Goal: Information Seeking & Learning: Compare options

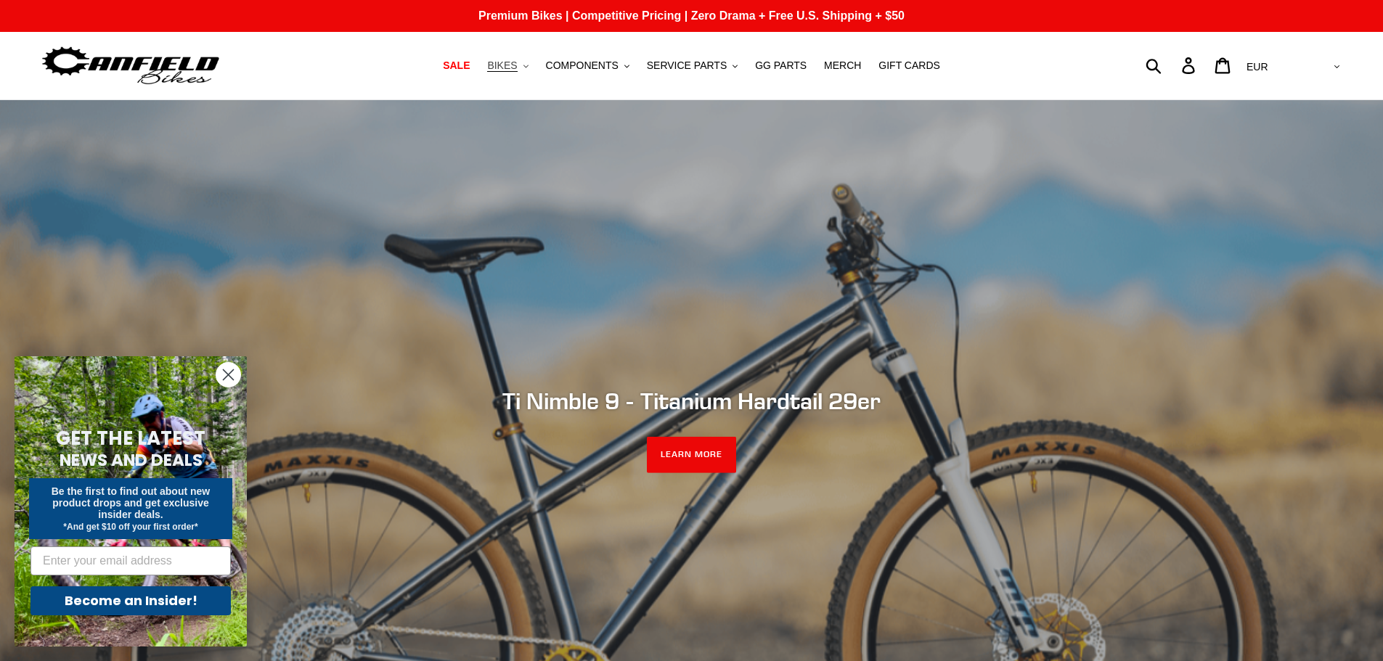
click at [531, 70] on button "BIKES .cls-1{fill:#231f20}" at bounding box center [507, 66] width 55 height 20
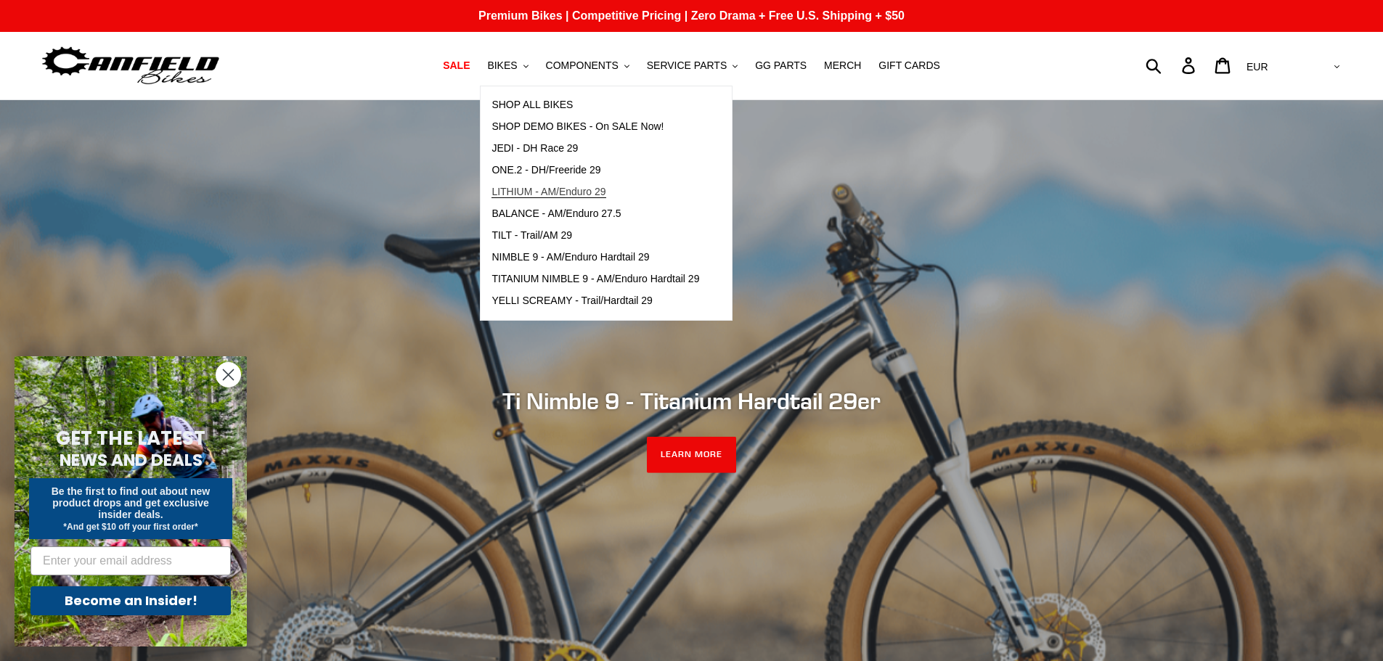
click at [582, 191] on span "LITHIUM - AM/Enduro 29" at bounding box center [548, 192] width 114 height 12
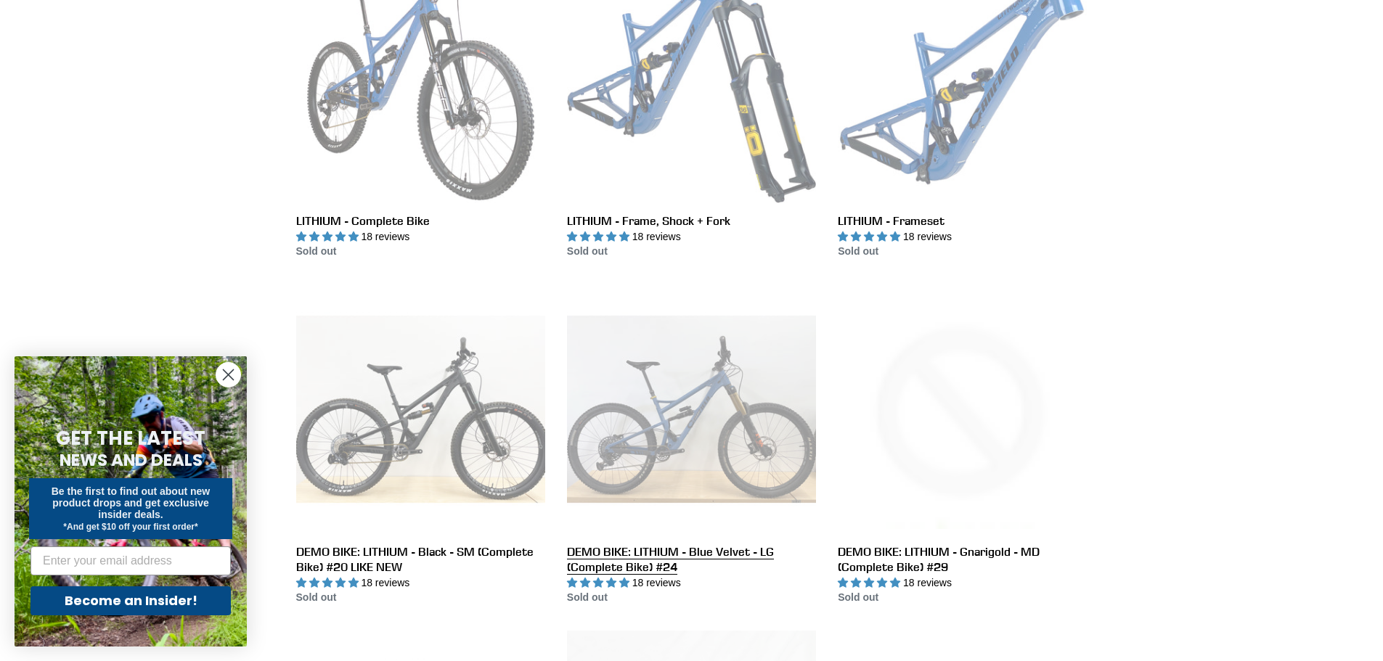
scroll to position [436, 0]
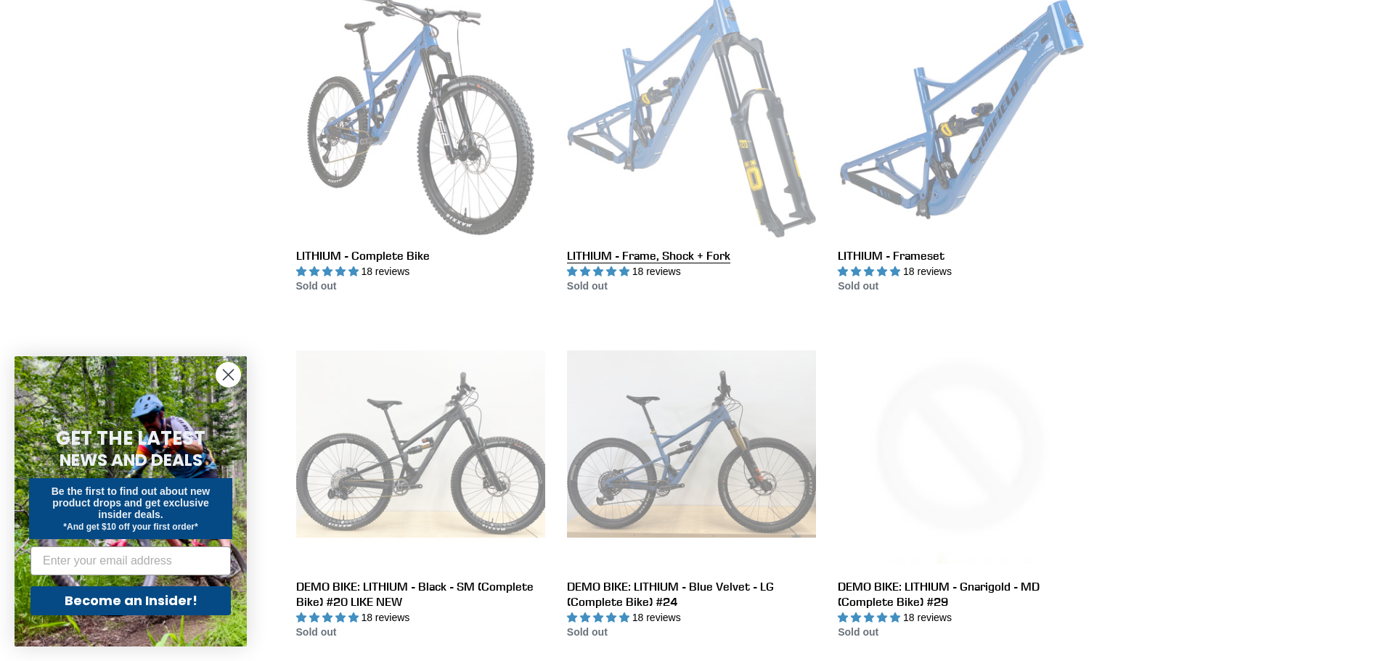
click at [668, 135] on link "LITHIUM - Frame, Shock + Fork" at bounding box center [691, 142] width 249 height 306
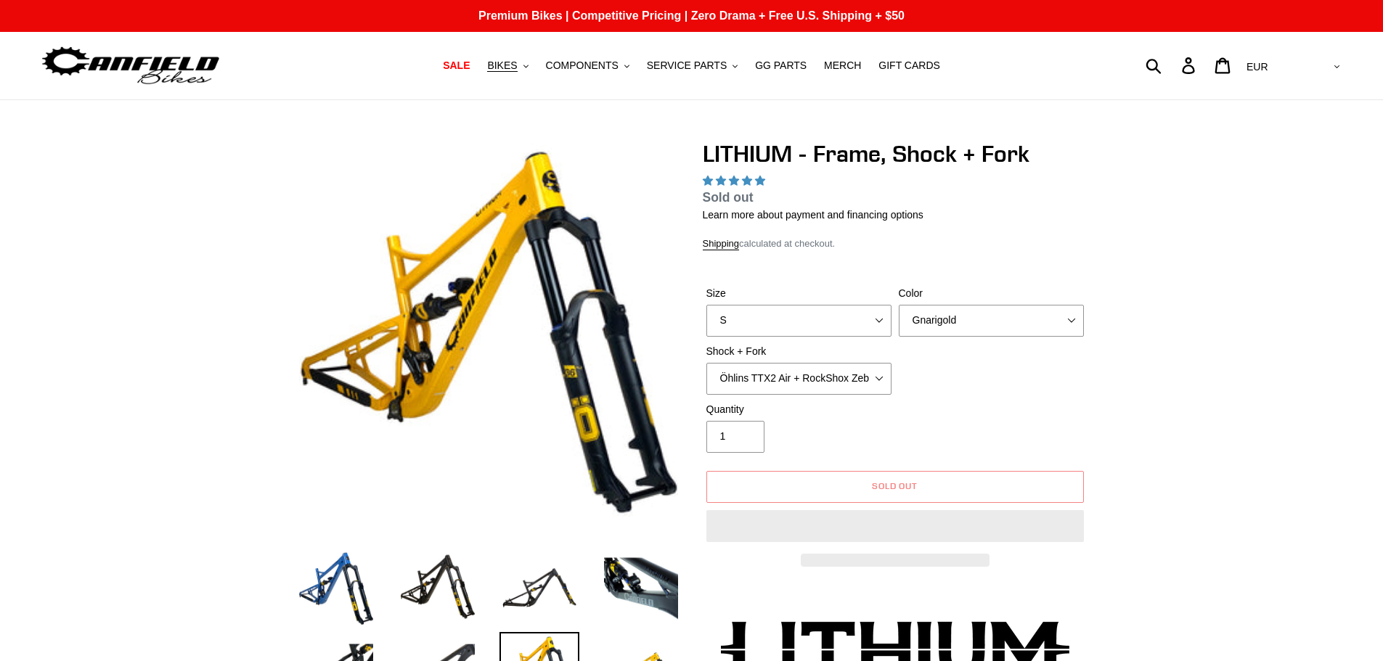
select select "highest-rating"
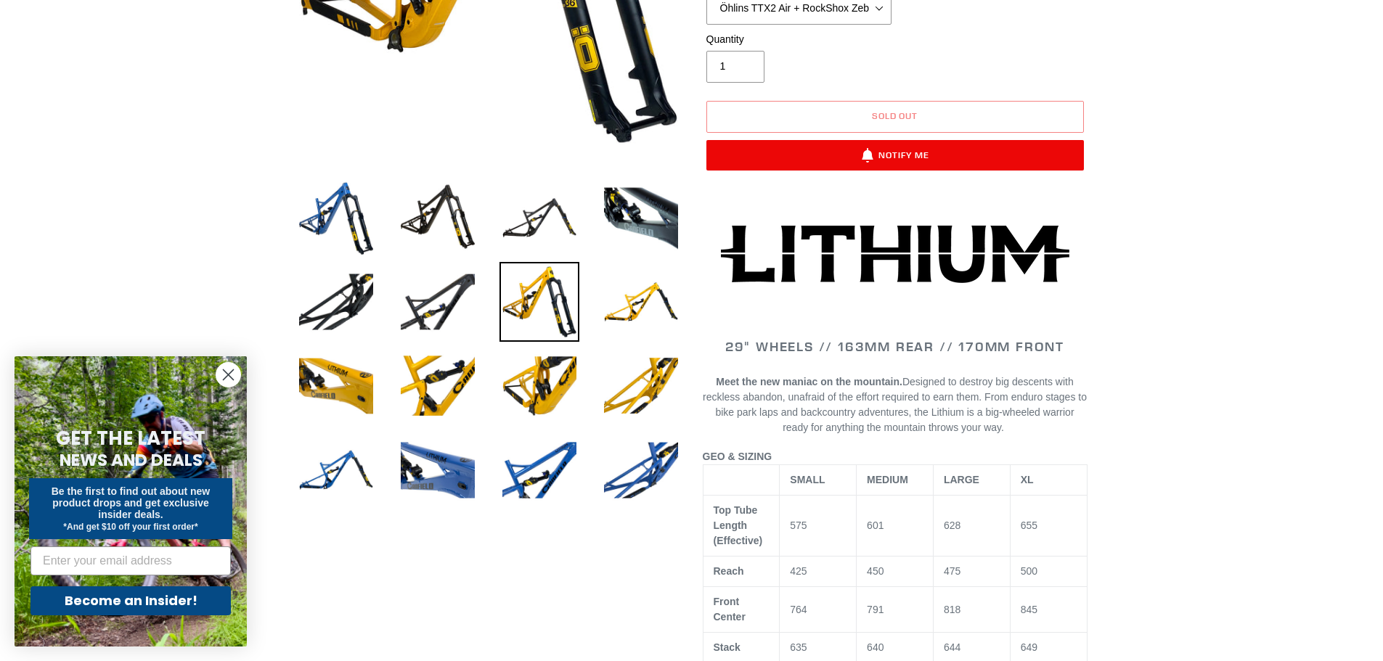
scroll to position [73, 0]
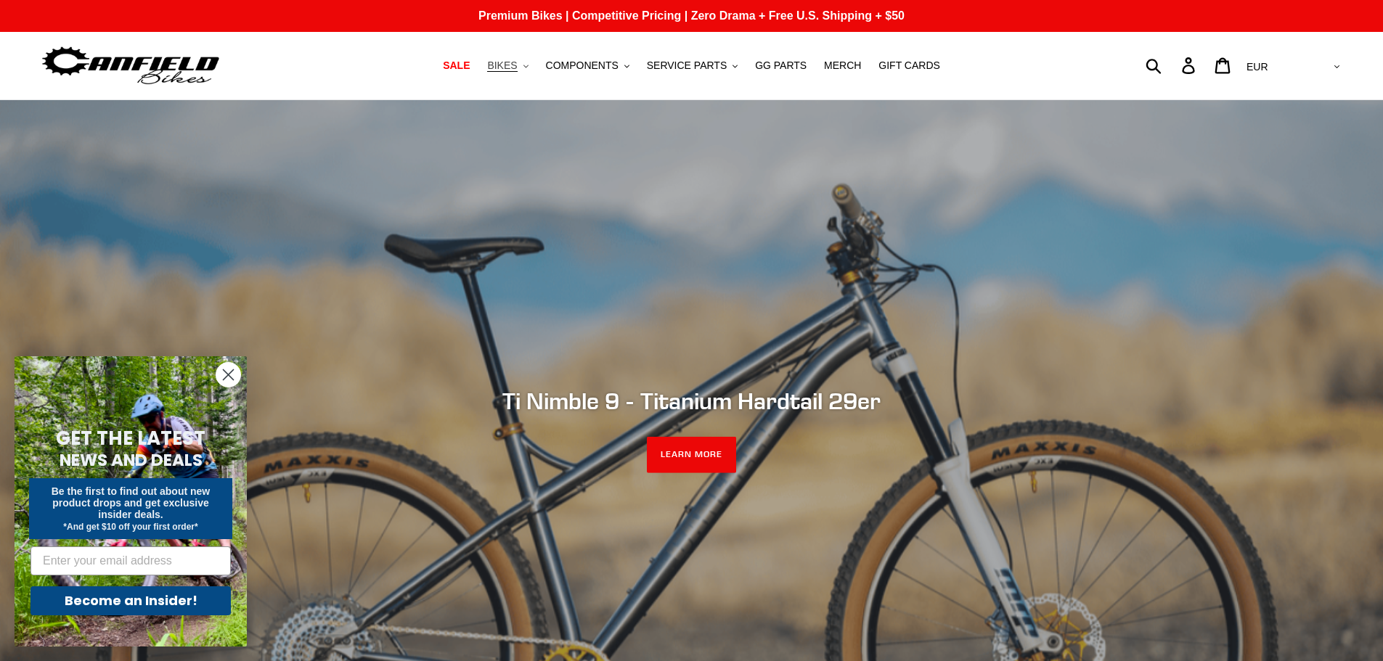
click at [532, 70] on button "BIKES .cls-1{fill:#231f20}" at bounding box center [507, 66] width 55 height 20
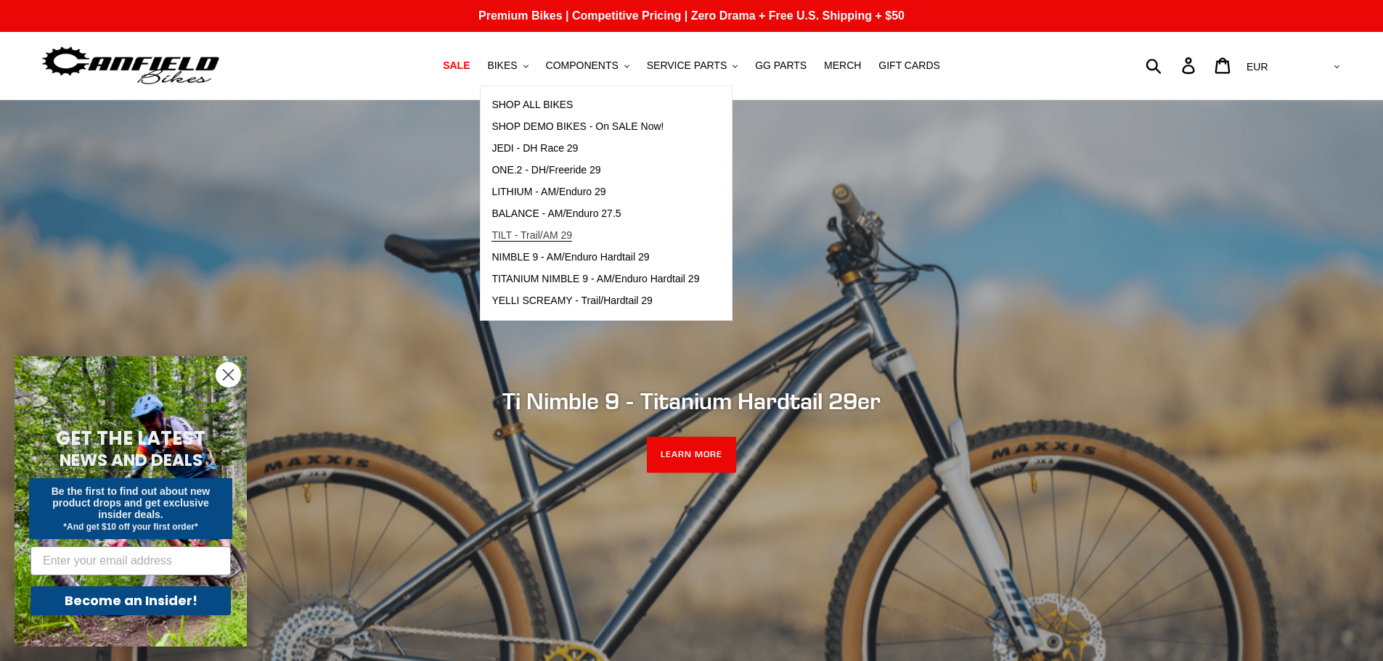
click at [566, 232] on span "TILT - Trail/AM 29" at bounding box center [531, 235] width 81 height 12
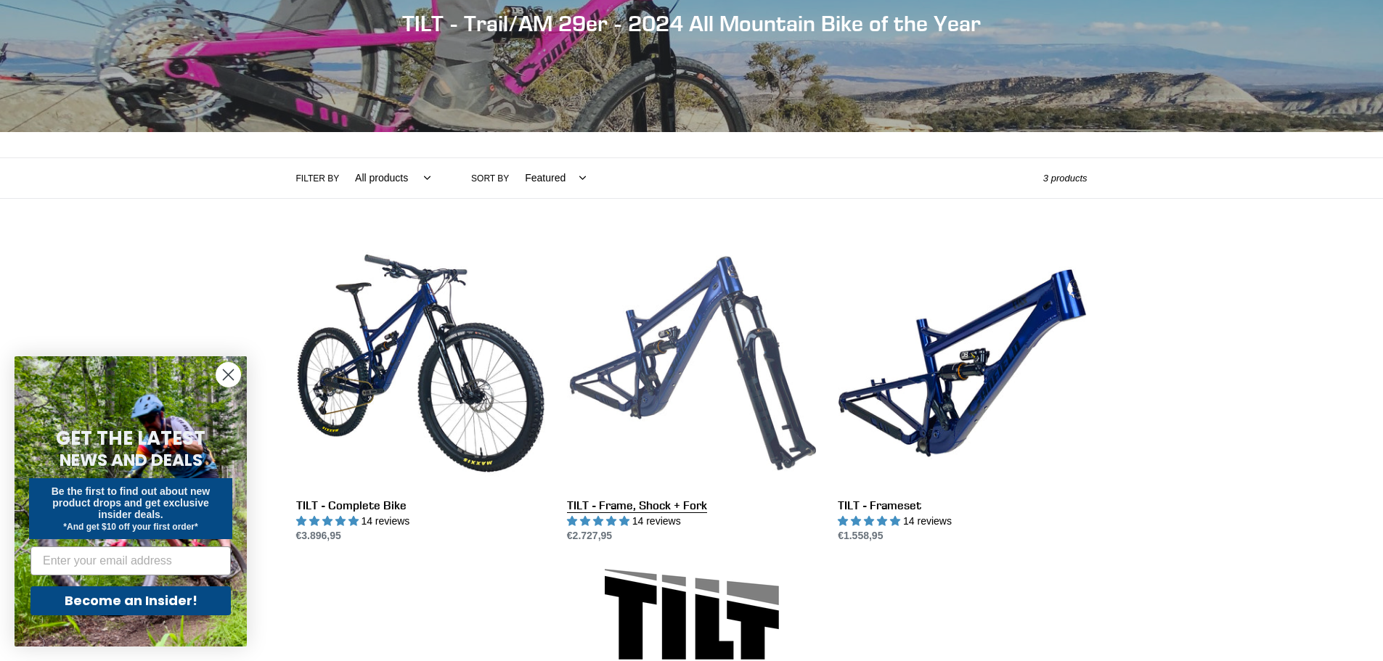
scroll to position [290, 0]
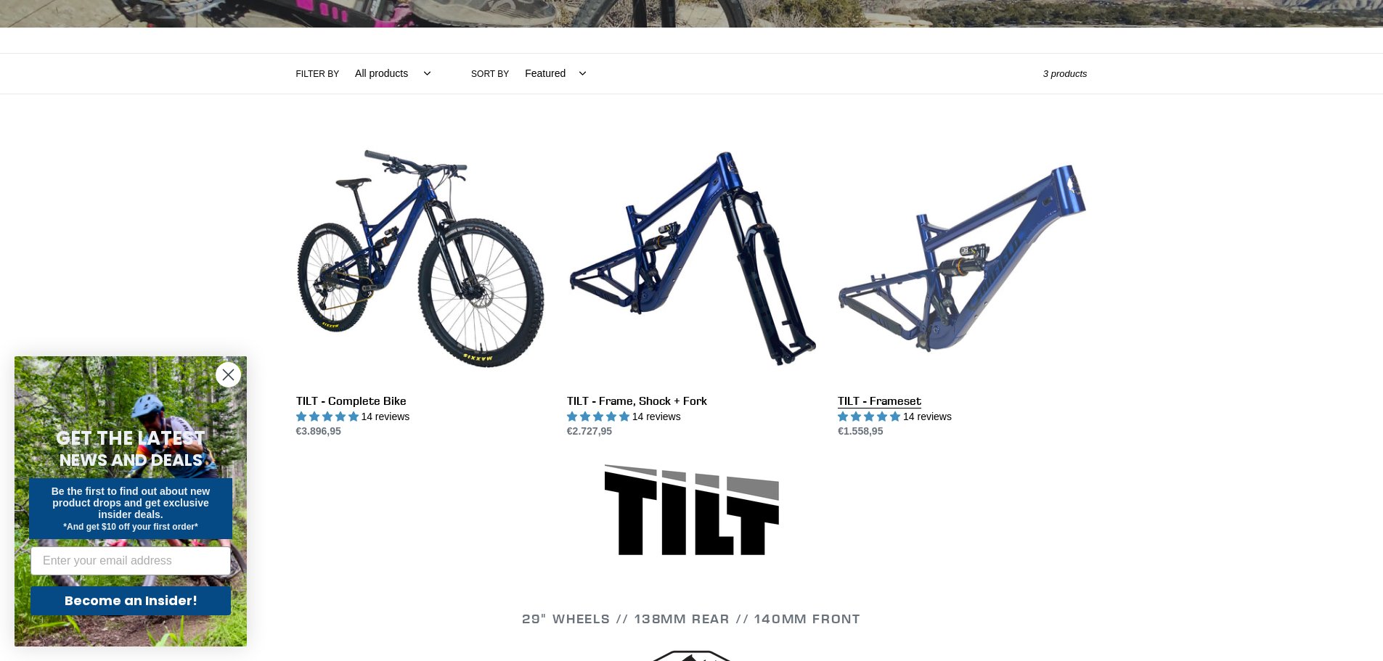
click at [953, 308] on link "TILT - Frameset" at bounding box center [962, 287] width 249 height 306
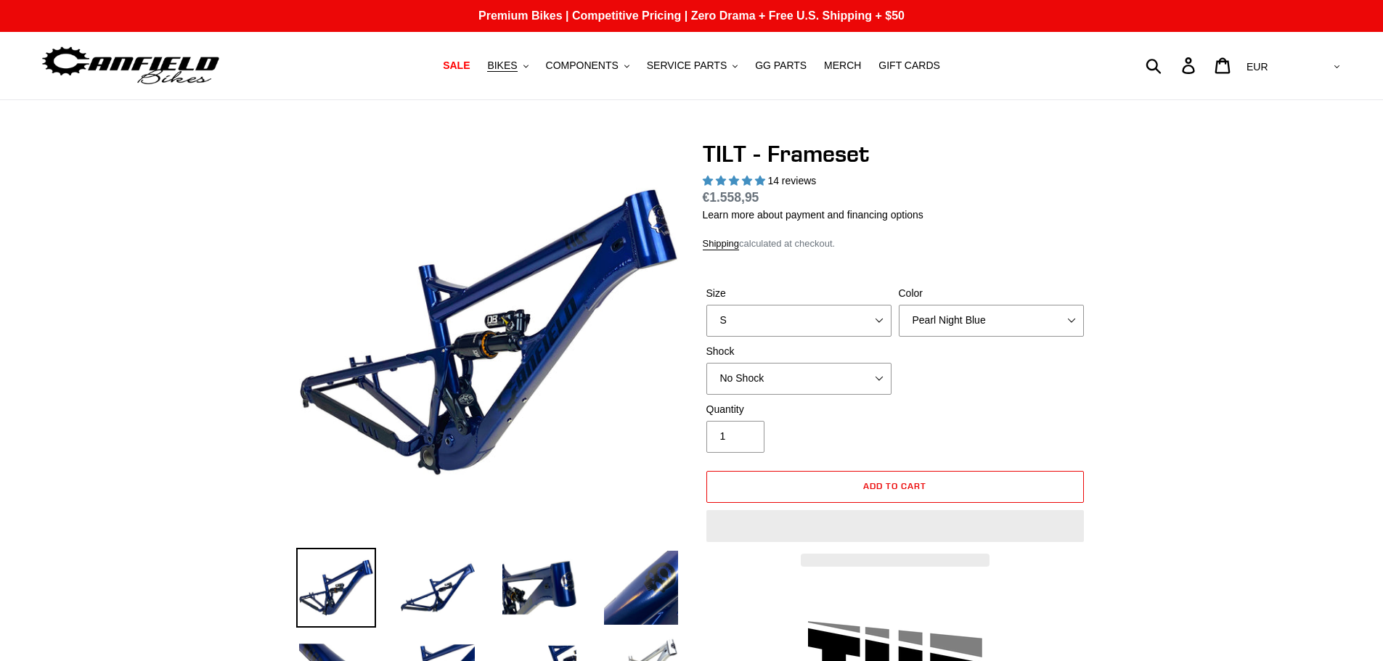
select select "highest-rating"
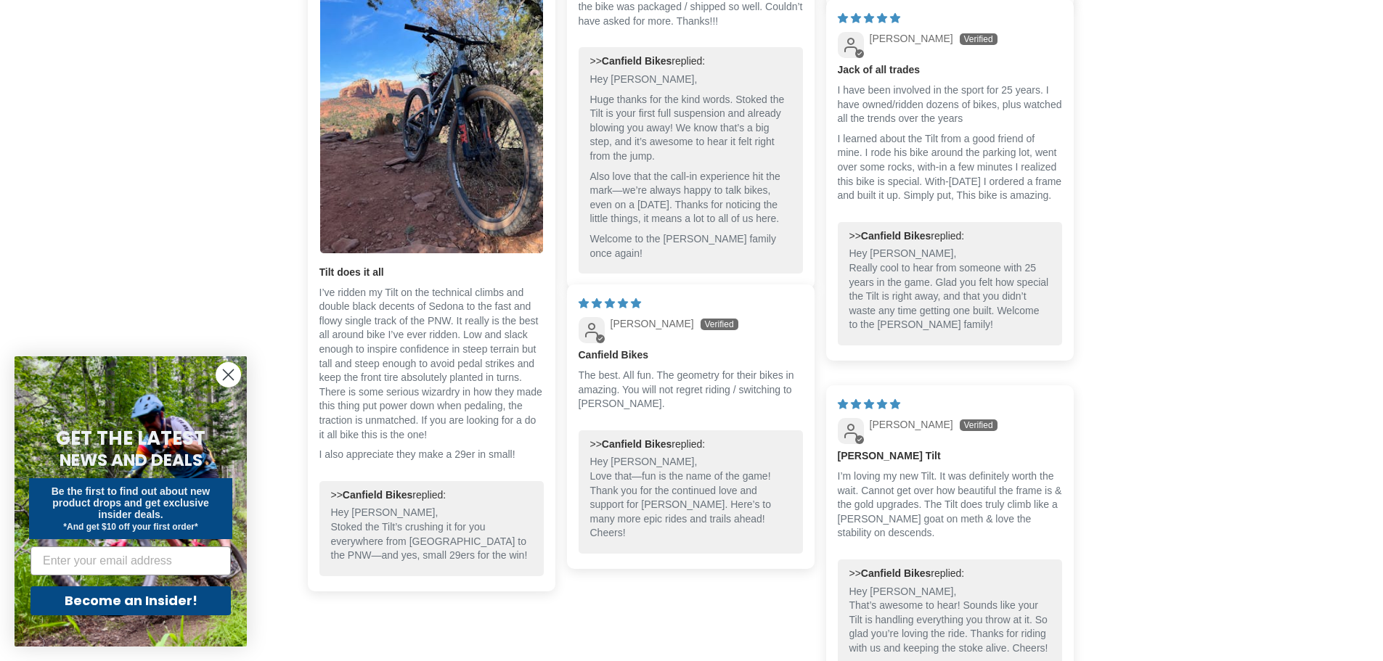
scroll to position [3412, 0]
